Goal: Task Accomplishment & Management: Use online tool/utility

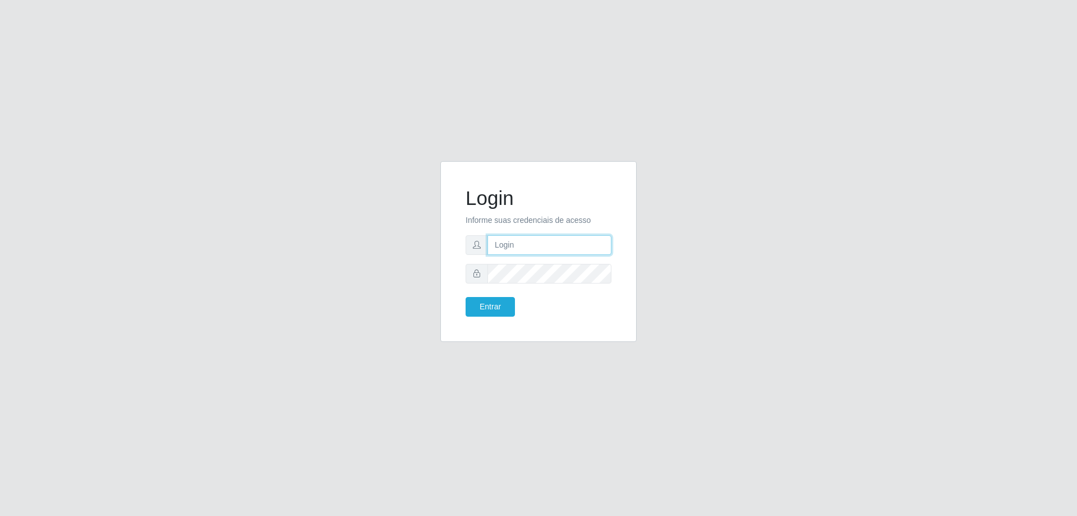
click at [508, 251] on input "text" at bounding box center [550, 245] width 124 height 20
type input "[EMAIL_ADDRESS][DOMAIN_NAME]"
click at [466, 297] on button "Entrar" at bounding box center [490, 307] width 49 height 20
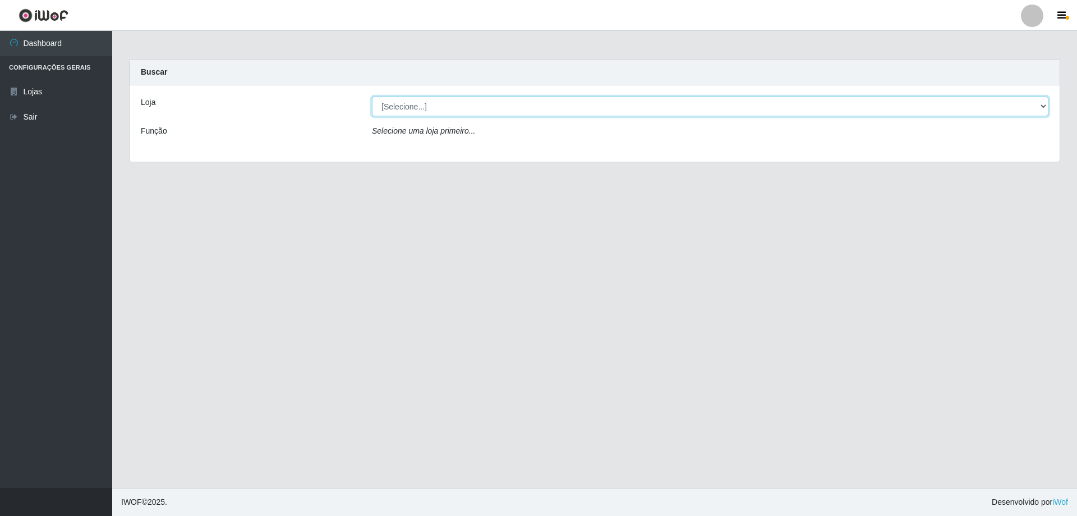
click at [420, 99] on select "[Selecione...] Atacado Vem - [STREET_ADDRESS]" at bounding box center [710, 107] width 677 height 20
select select "449"
click at [372, 97] on select "[Selecione...] Atacado Vem - [STREET_ADDRESS]" at bounding box center [710, 107] width 677 height 20
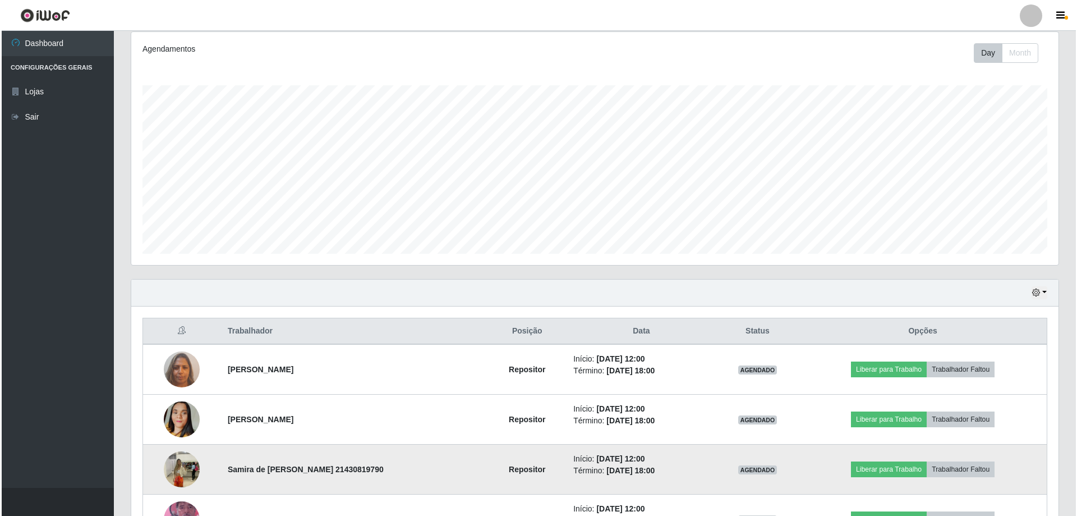
scroll to position [337, 0]
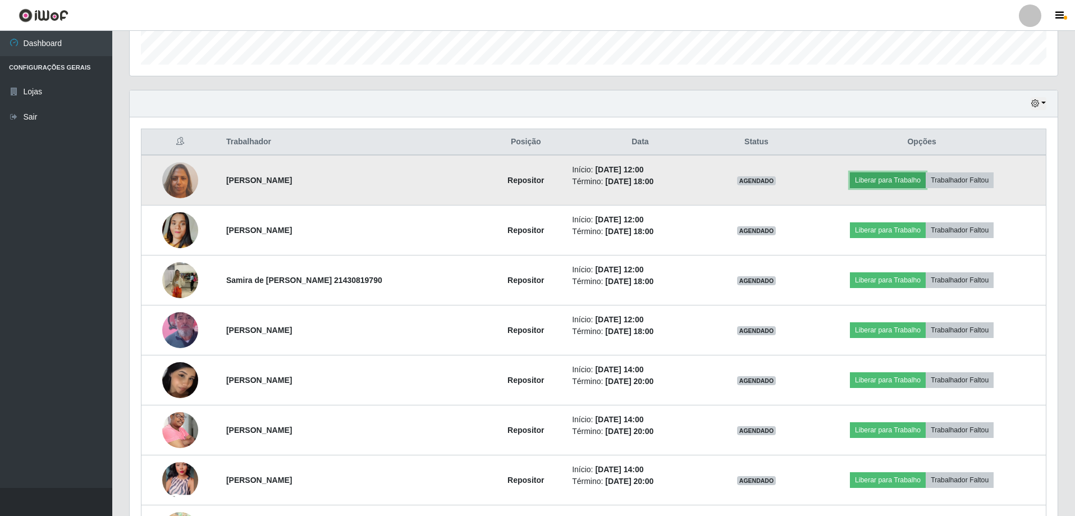
click at [890, 178] on button "Liberar para Trabalho" at bounding box center [888, 180] width 76 height 16
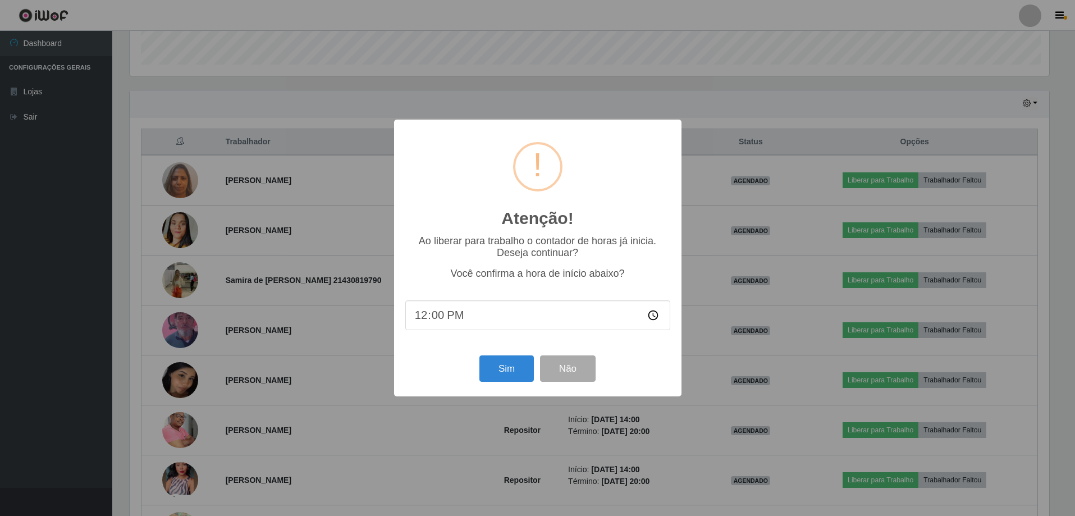
scroll to position [233, 922]
click at [497, 377] on button "Sim" at bounding box center [507, 368] width 54 height 26
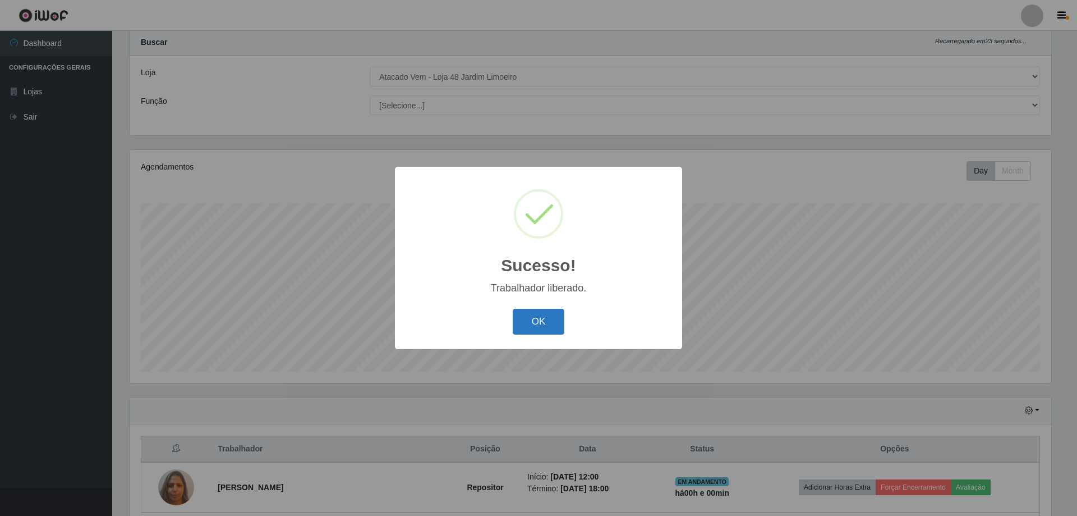
click at [530, 323] on button "OK" at bounding box center [539, 322] width 52 height 26
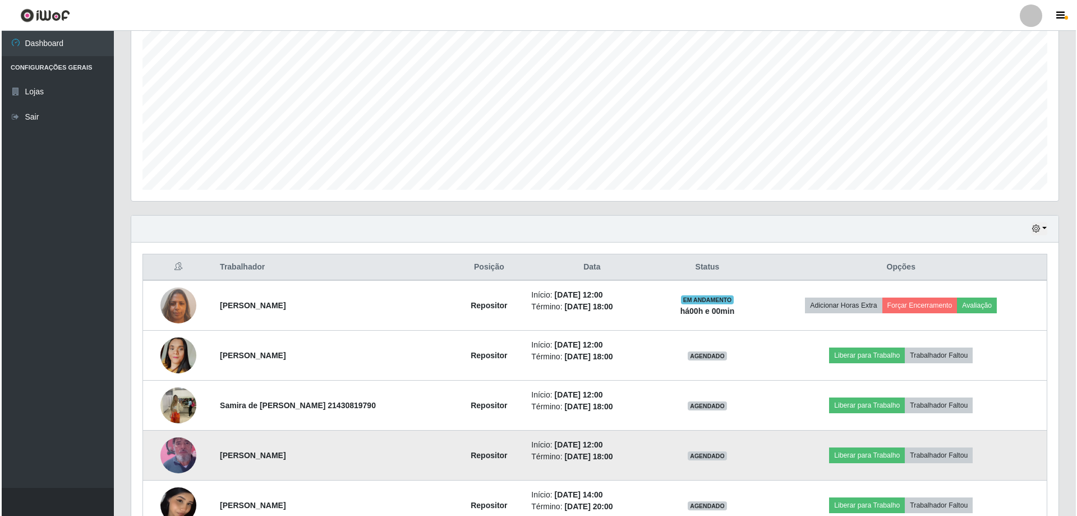
scroll to position [337, 0]
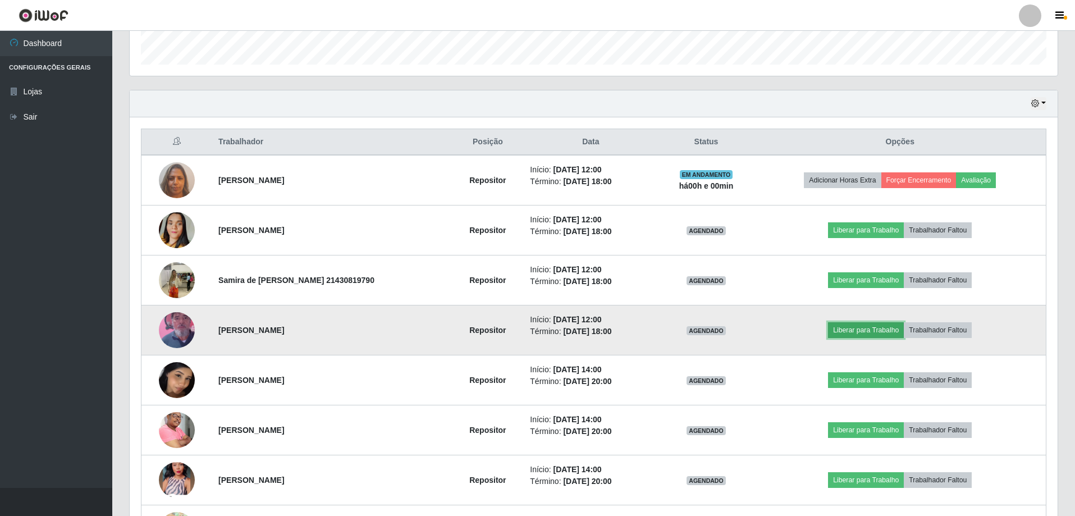
click at [856, 336] on button "Liberar para Trabalho" at bounding box center [866, 330] width 76 height 16
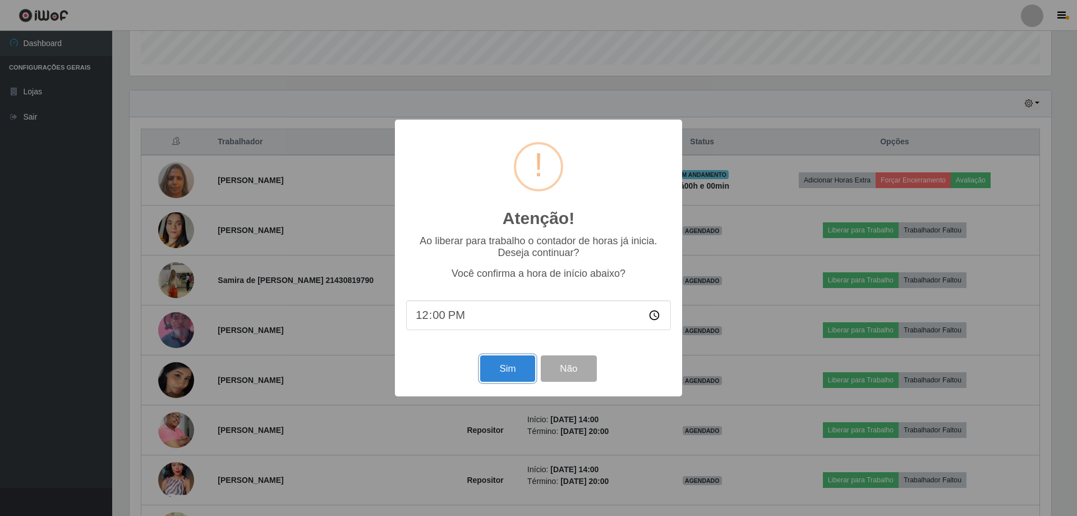
click at [504, 367] on button "Sim" at bounding box center [507, 368] width 54 height 26
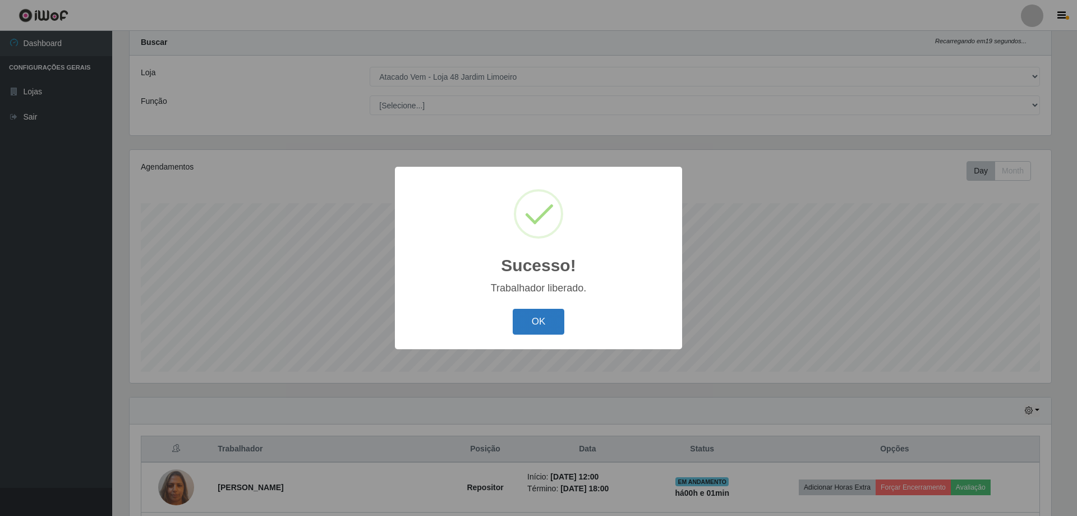
click at [554, 329] on button "OK" at bounding box center [539, 322] width 52 height 26
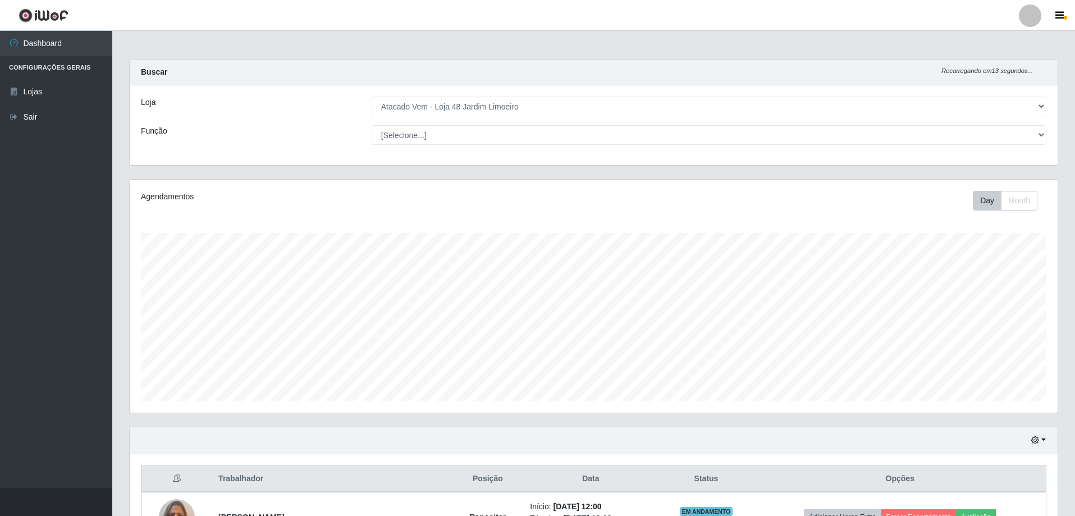
scroll to position [281, 0]
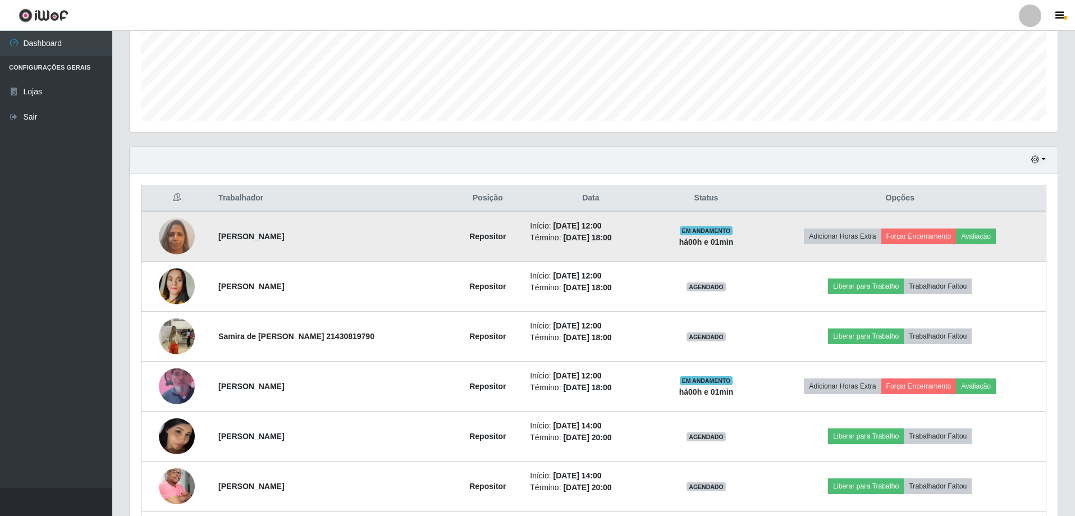
click at [172, 240] on img at bounding box center [177, 236] width 36 height 48
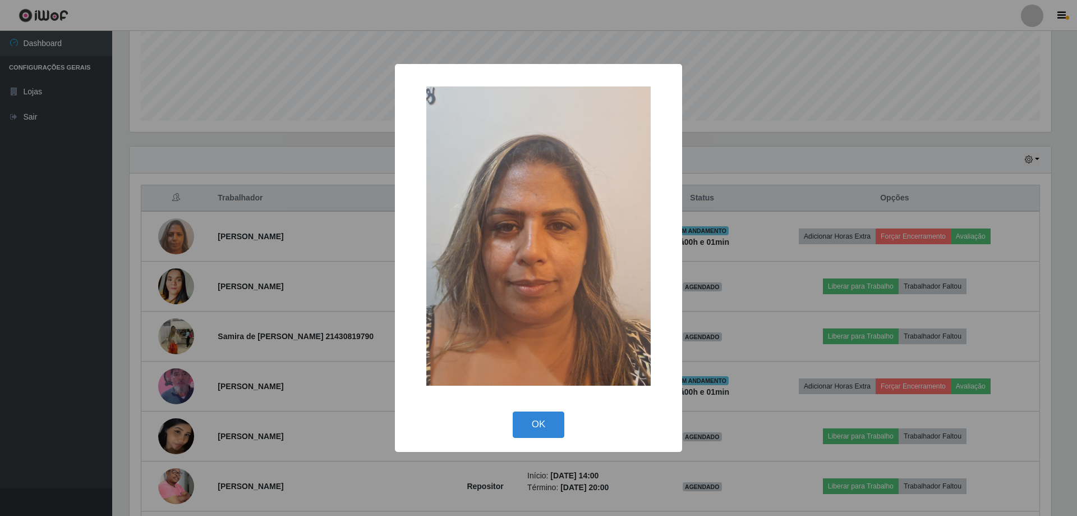
click at [288, 264] on div "× OK Cancel" at bounding box center [538, 258] width 1077 height 516
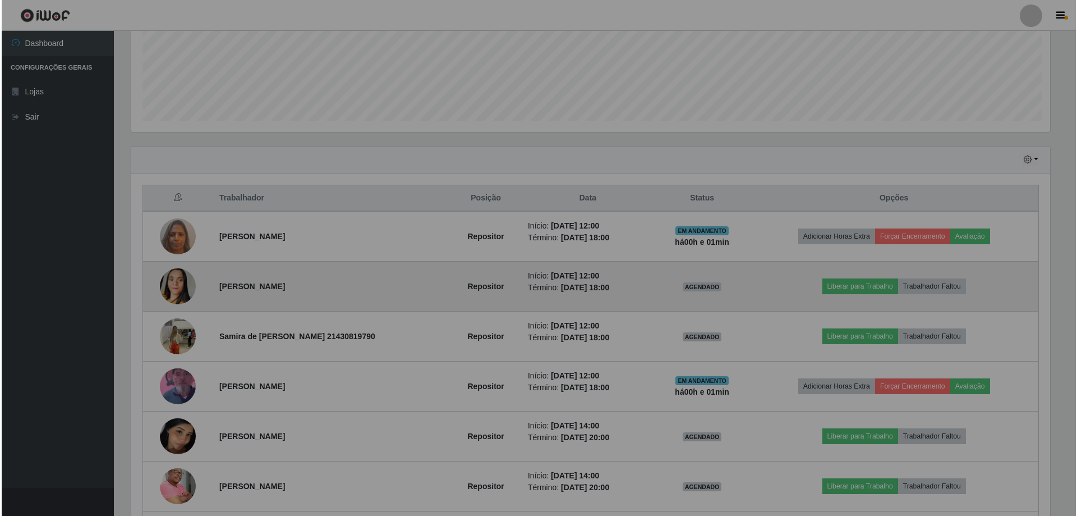
scroll to position [233, 928]
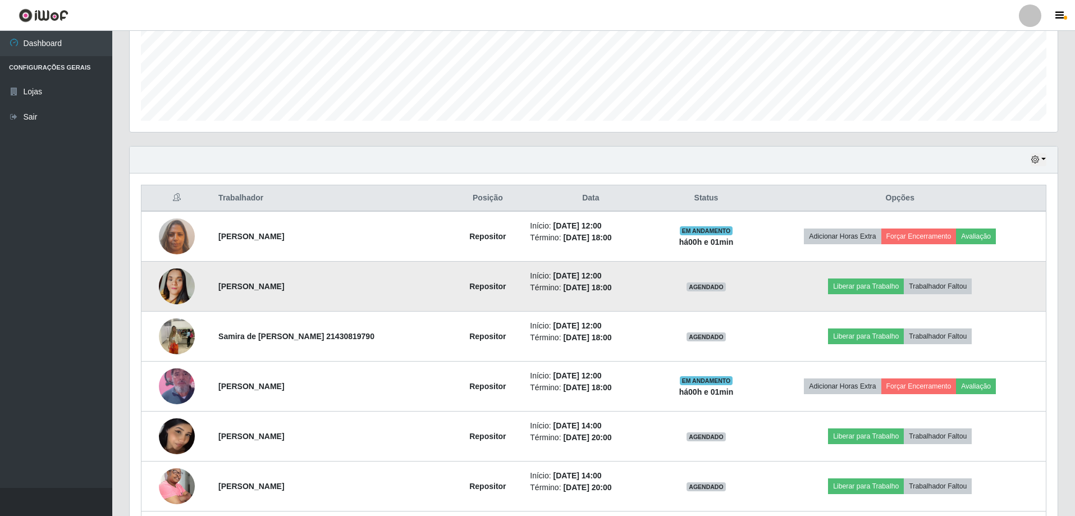
click at [175, 283] on img at bounding box center [177, 286] width 36 height 64
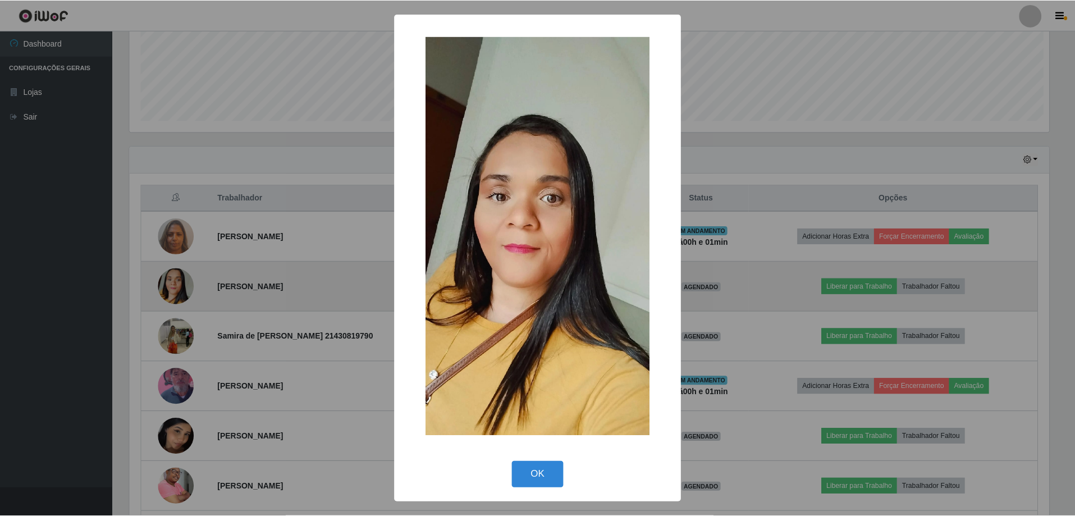
scroll to position [233, 922]
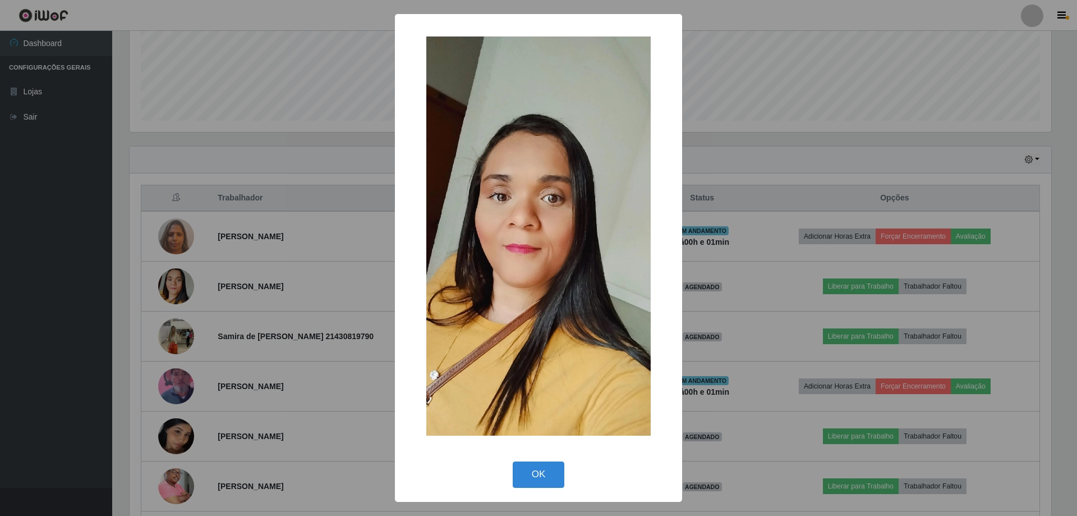
click at [257, 308] on div "× OK Cancel" at bounding box center [538, 258] width 1077 height 516
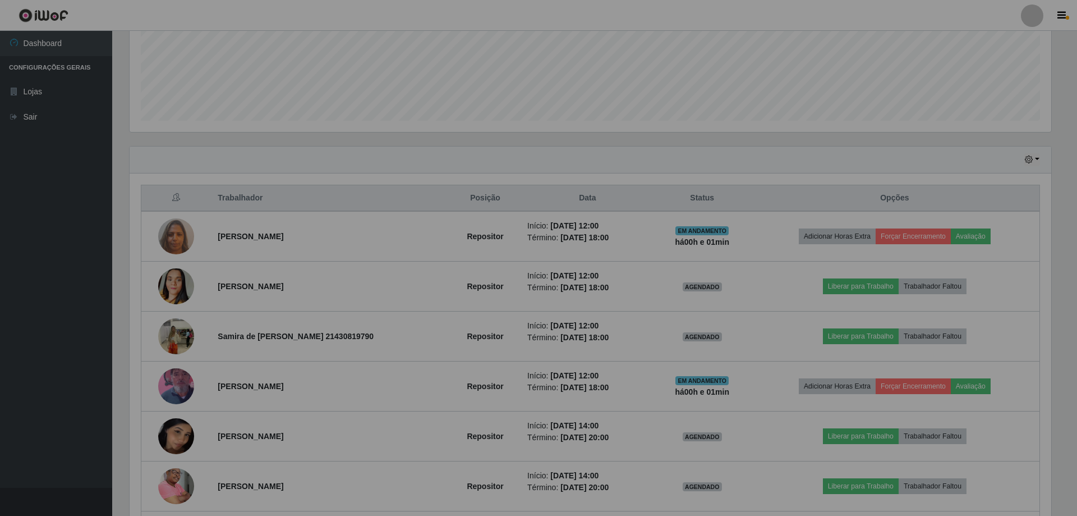
scroll to position [233, 928]
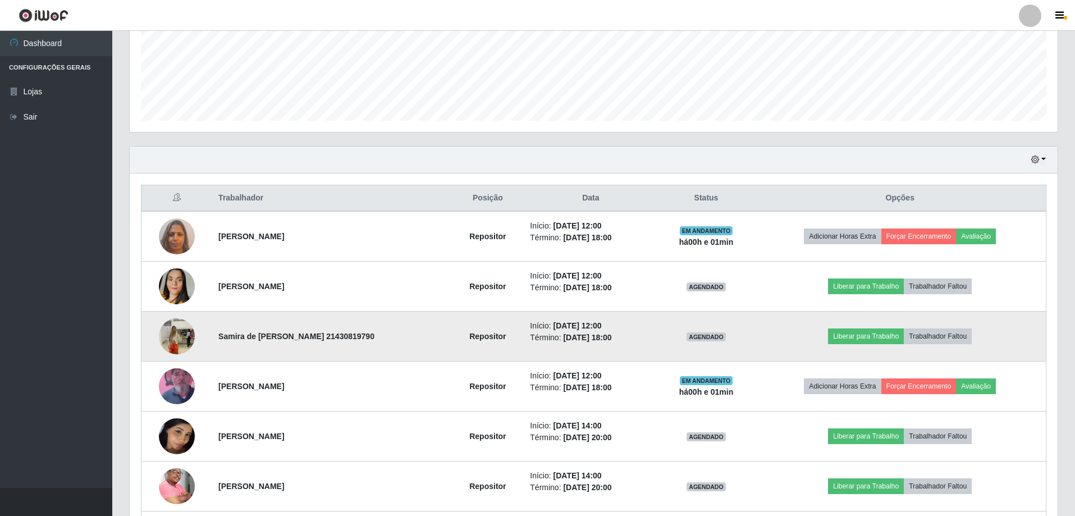
click at [173, 338] on img at bounding box center [177, 336] width 36 height 48
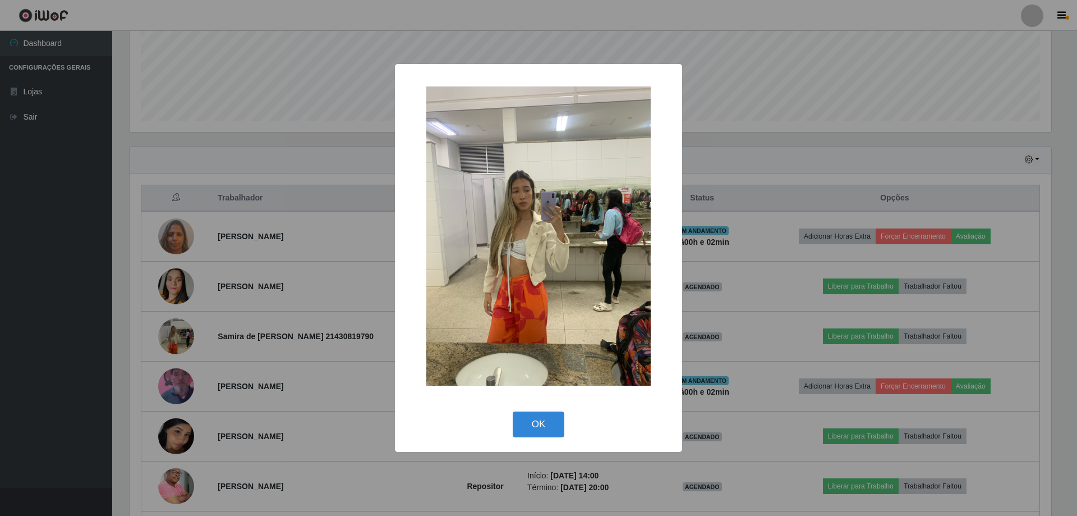
click at [223, 406] on div "× OK Cancel" at bounding box center [538, 258] width 1077 height 516
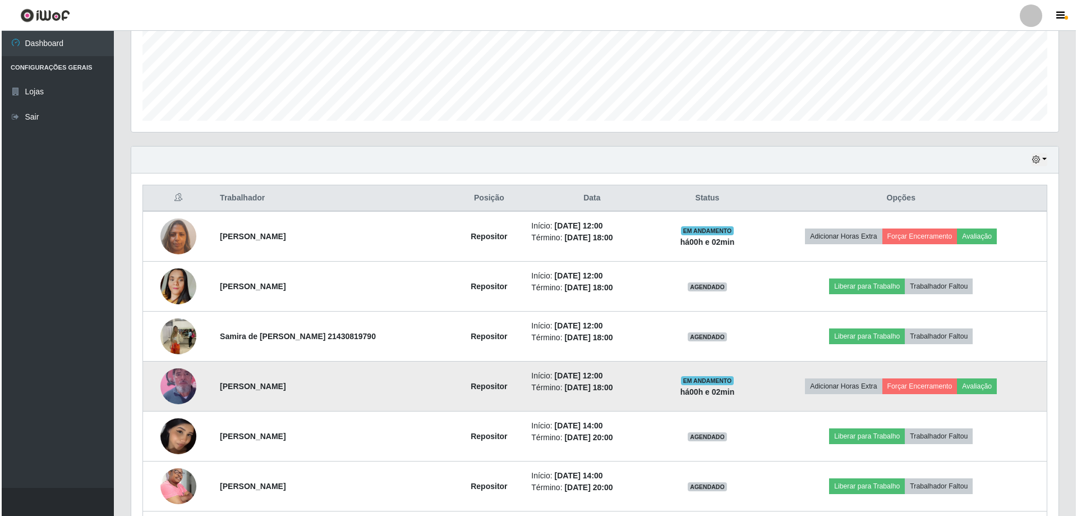
scroll to position [337, 0]
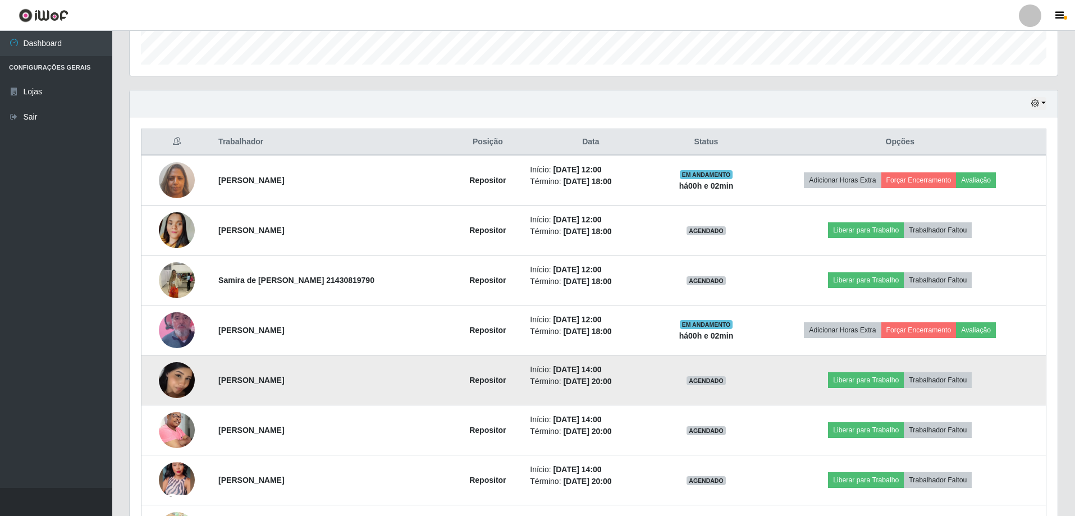
click at [169, 376] on img at bounding box center [177, 379] width 36 height 47
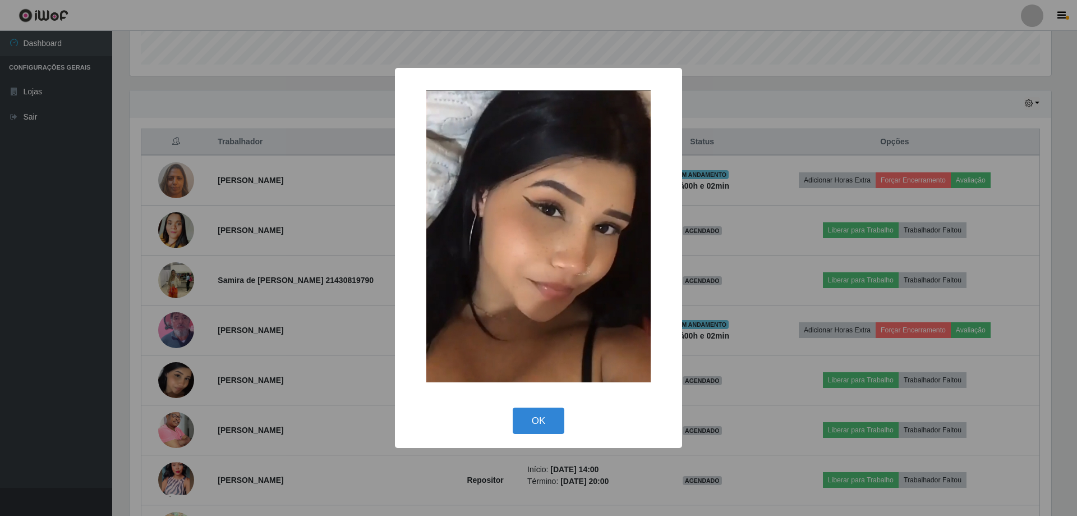
click at [245, 320] on div "× OK Cancel" at bounding box center [538, 258] width 1077 height 516
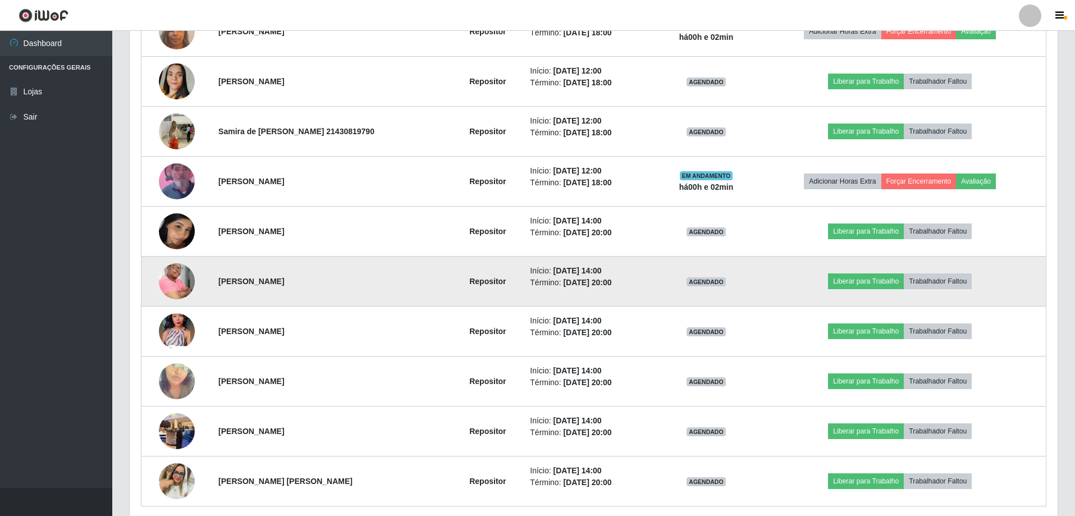
scroll to position [505, 0]
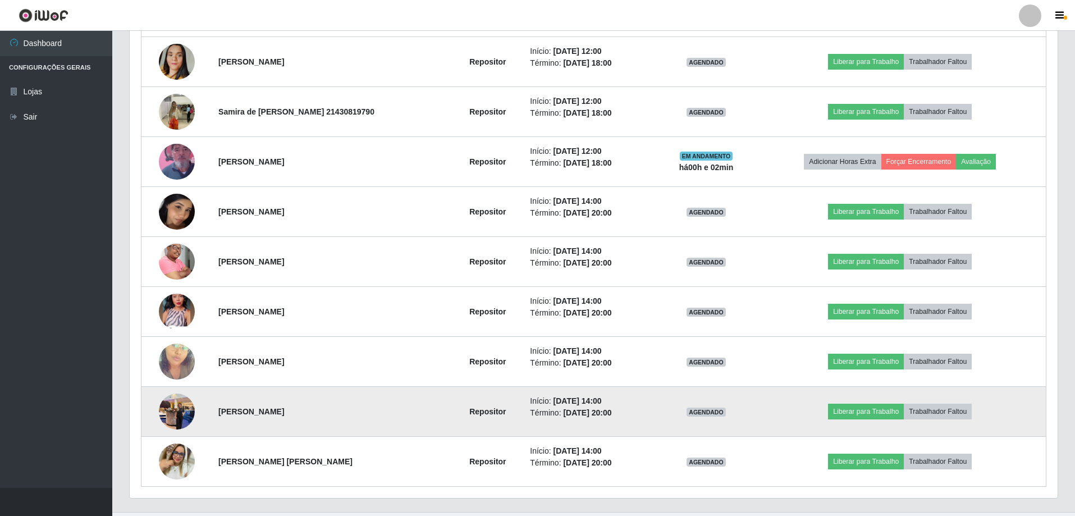
click at [186, 408] on img at bounding box center [177, 411] width 36 height 48
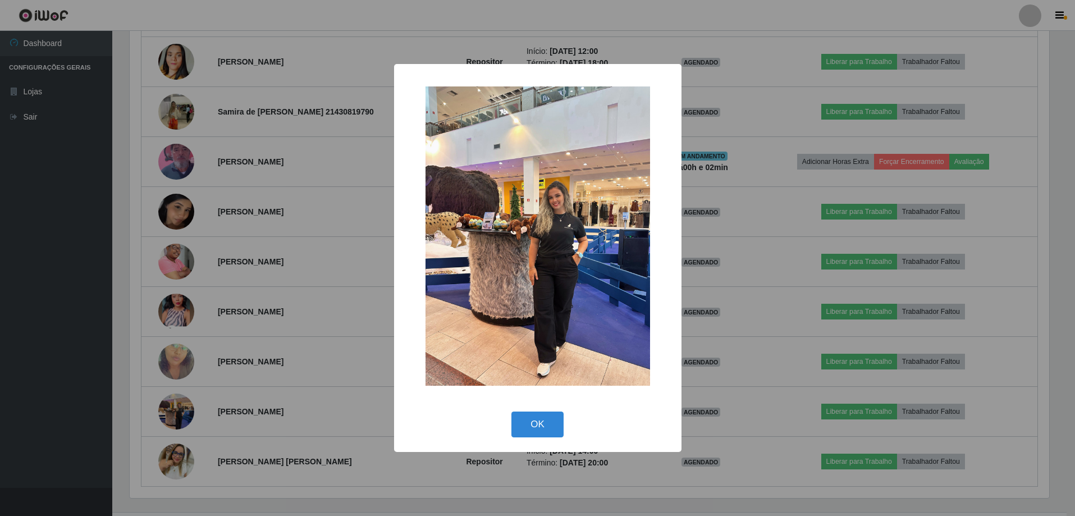
scroll to position [233, 922]
click at [296, 324] on div "× OK Cancel" at bounding box center [538, 258] width 1077 height 516
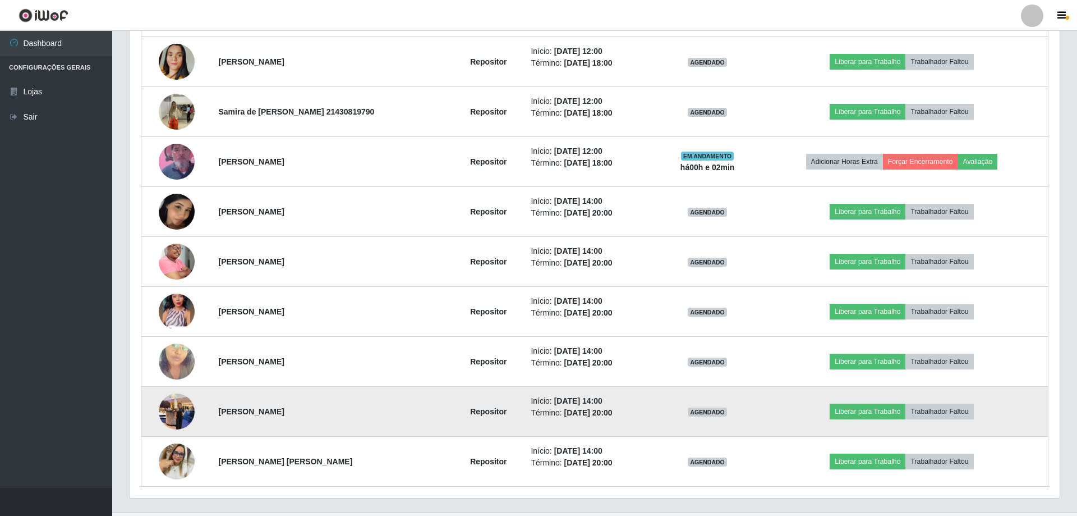
scroll to position [233, 928]
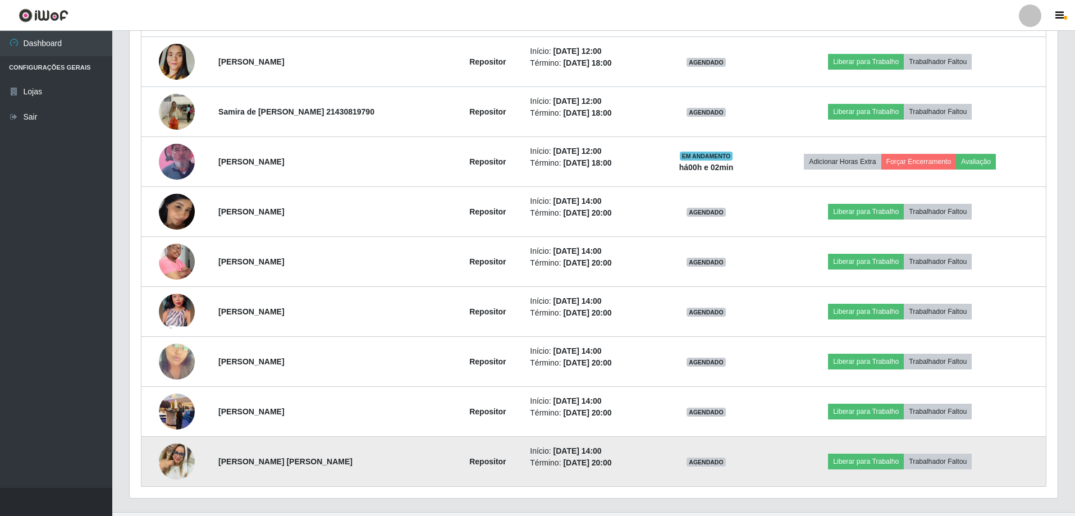
click at [177, 462] on img at bounding box center [177, 461] width 36 height 36
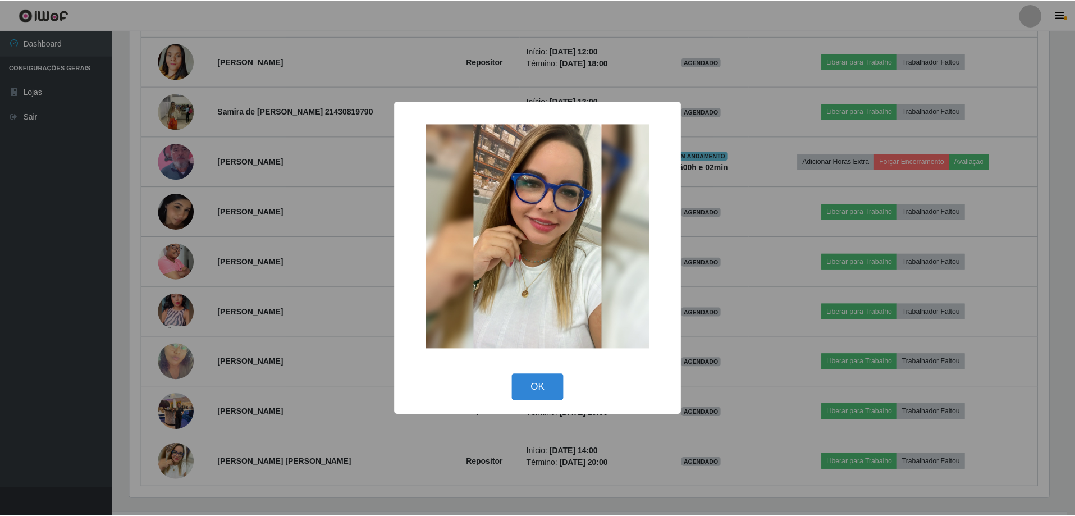
scroll to position [233, 922]
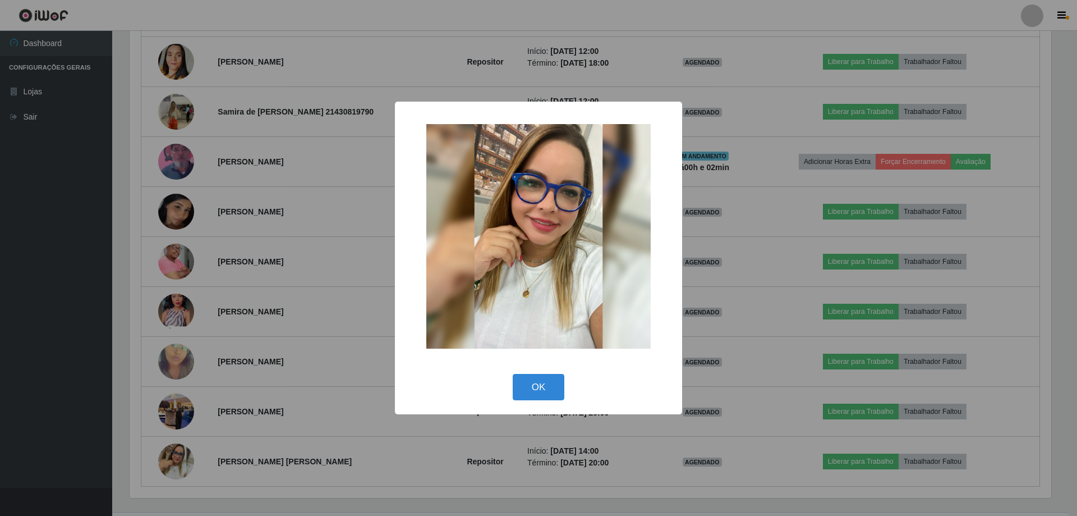
click at [258, 407] on div "× OK Cancel" at bounding box center [538, 258] width 1077 height 516
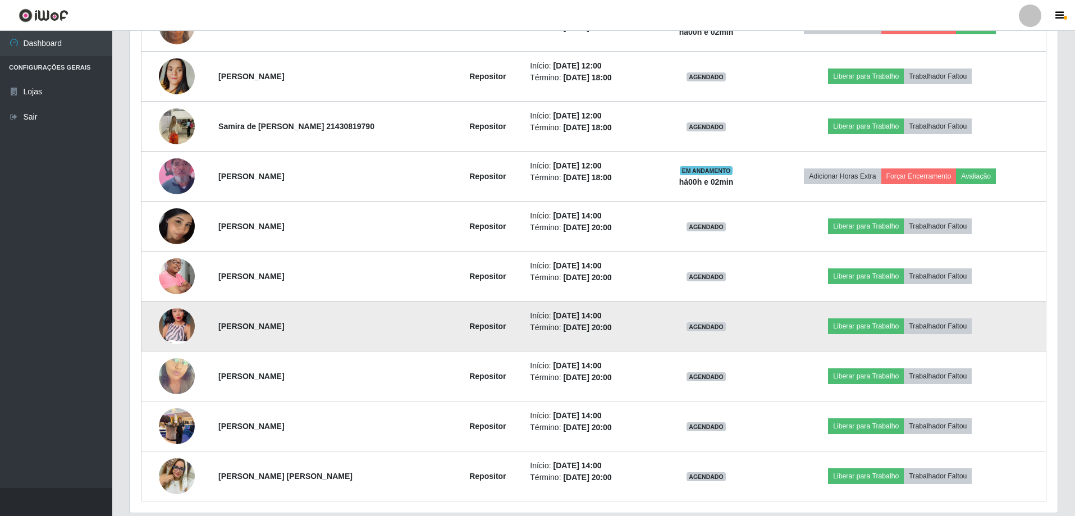
scroll to position [529, 0]
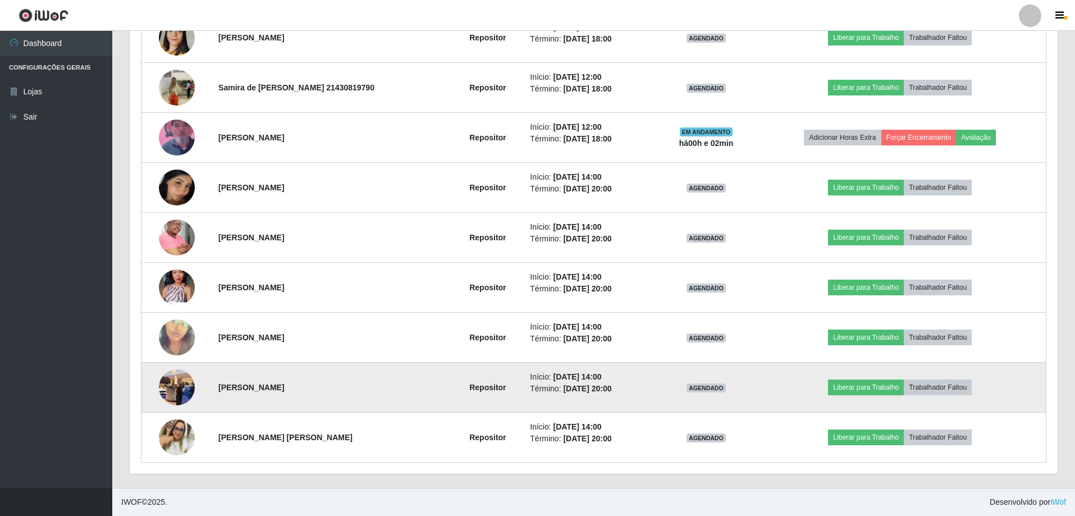
click at [178, 392] on img at bounding box center [177, 387] width 36 height 48
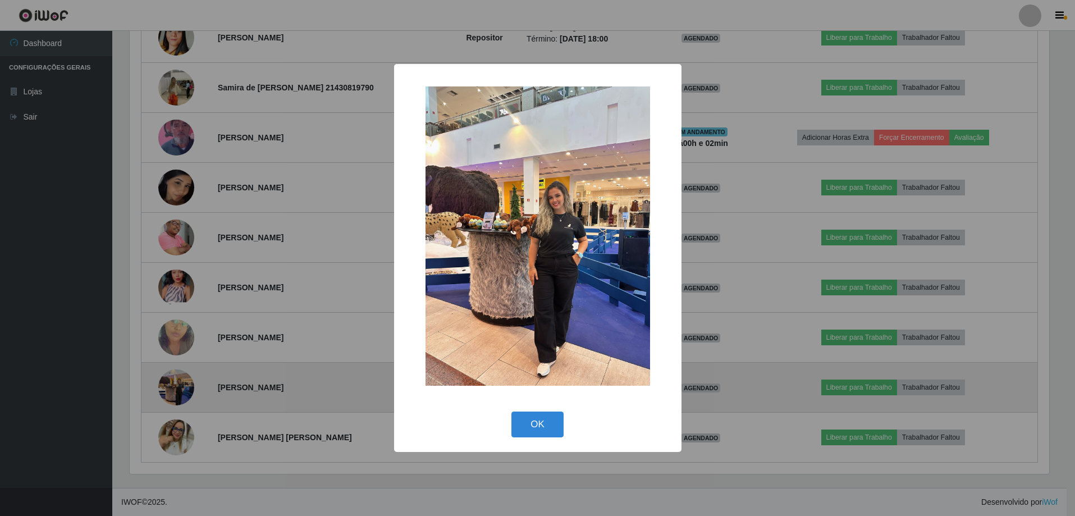
scroll to position [233, 922]
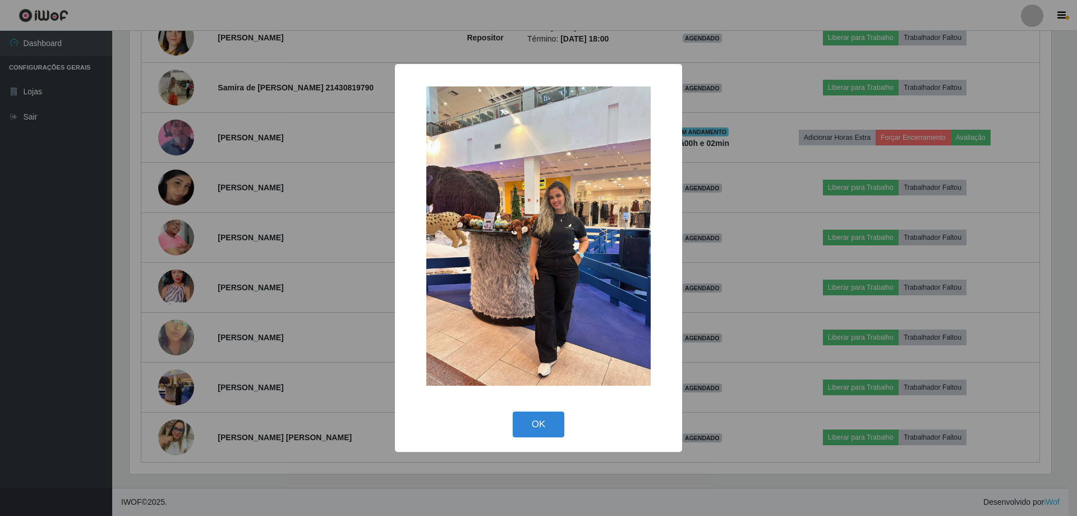
click at [301, 199] on div "× OK Cancel" at bounding box center [538, 258] width 1077 height 516
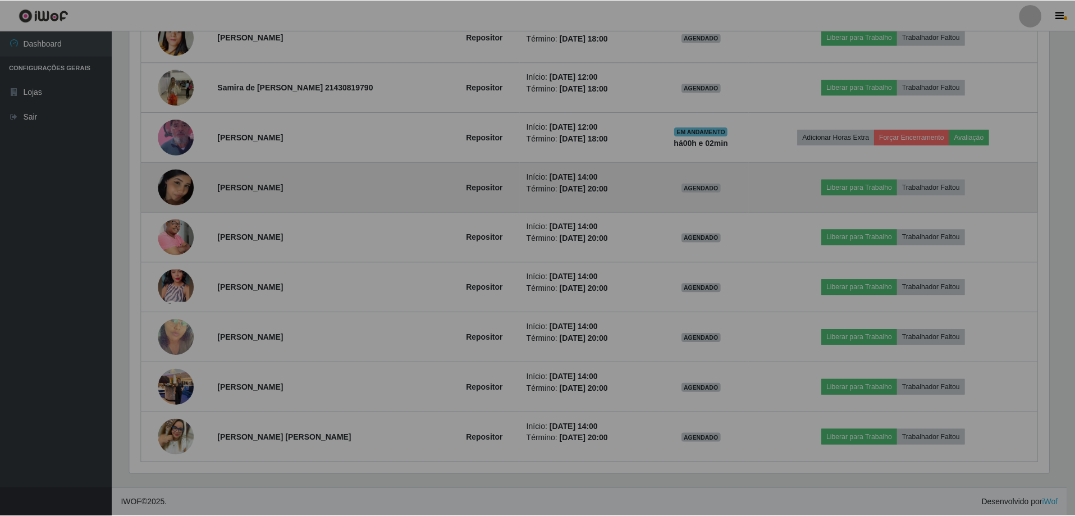
scroll to position [0, 0]
